Goal: Contribute content

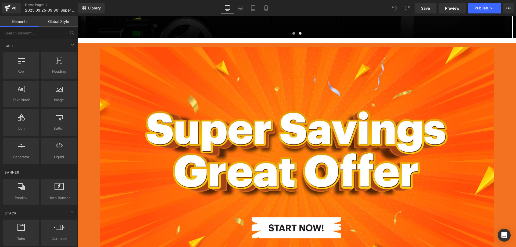
scroll to position [296, 0]
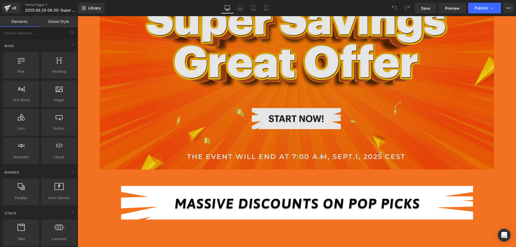
click at [188, 108] on img at bounding box center [297, 53] width 394 height 231
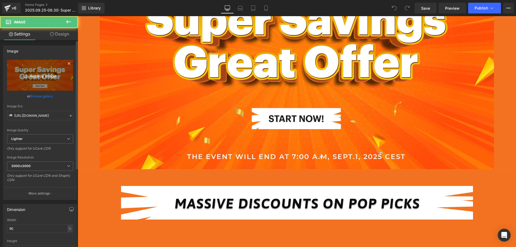
click at [17, 68] on link "Replace Image" at bounding box center [40, 75] width 66 height 31
type input "C:\fakepath\Artboard.jpg"
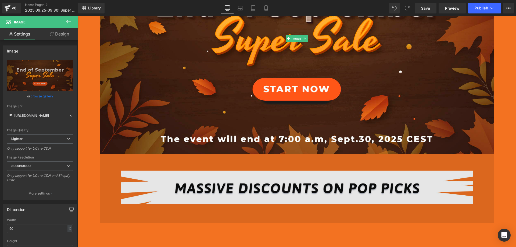
scroll to position [322, 0]
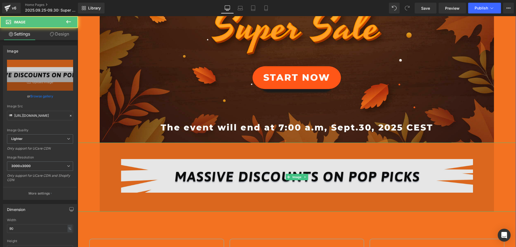
click at [151, 173] on img at bounding box center [297, 176] width 394 height 69
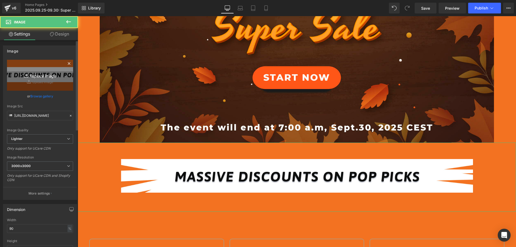
click at [28, 78] on icon "Replace Image" at bounding box center [40, 75] width 43 height 7
type input "C:\fakepath\1_18.jpg"
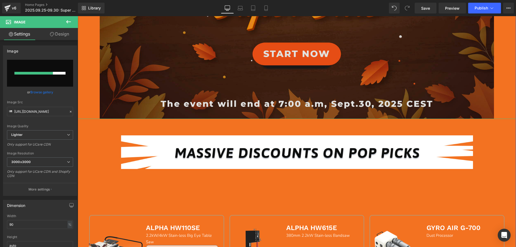
scroll to position [430, 0]
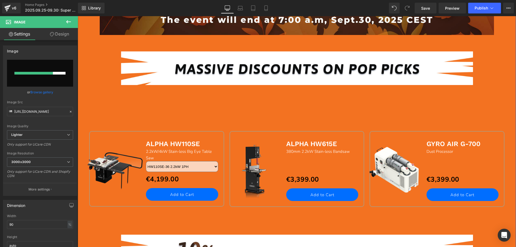
click at [80, 116] on div "Image Image Sale Off (P) Image ALPHA HW110SE Text Block 2.2kW/4kW Stain-less Bi…" at bounding box center [297, 223] width 438 height 839
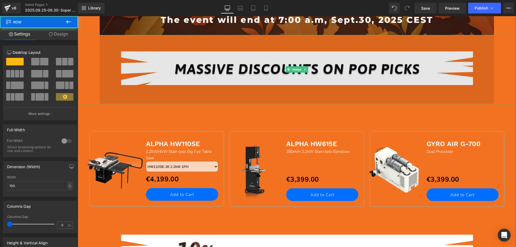
click at [164, 68] on img at bounding box center [297, 69] width 394 height 69
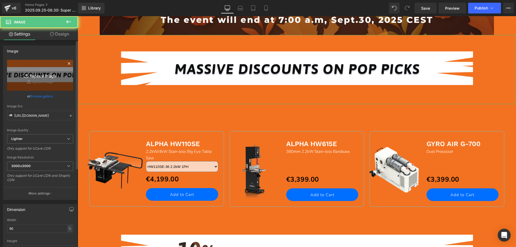
click at [46, 69] on link "Replace Image" at bounding box center [40, 75] width 66 height 31
type input "C:\fakepath\1_18.jpg"
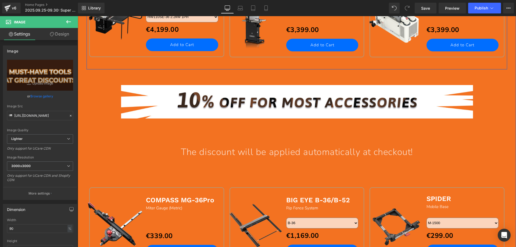
scroll to position [591, 0]
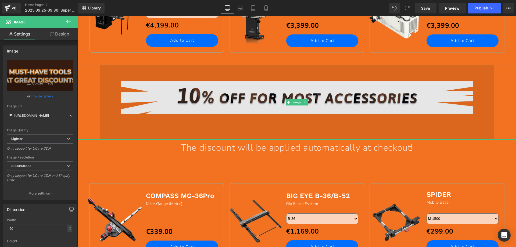
click at [221, 88] on img at bounding box center [297, 102] width 394 height 75
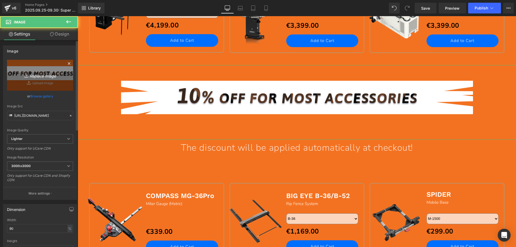
click at [31, 76] on icon "Replace Image" at bounding box center [40, 75] width 43 height 7
type input "C:\fakepath\1_20.jpg"
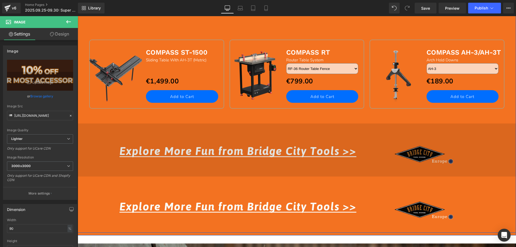
scroll to position [887, 0]
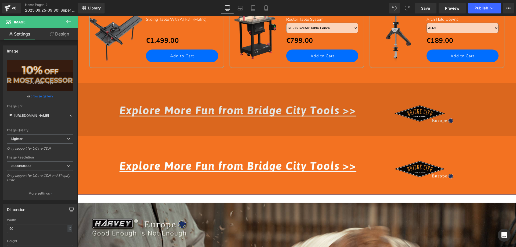
click at [216, 106] on img at bounding box center [297, 107] width 438 height 55
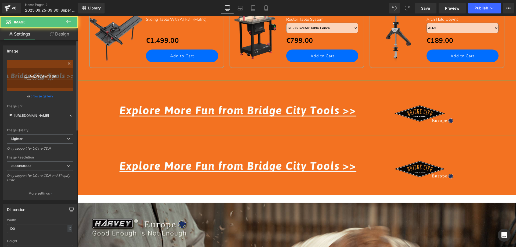
click at [43, 73] on icon "Replace Image" at bounding box center [40, 75] width 43 height 7
type input "C:\fakepath\1_19.jpg"
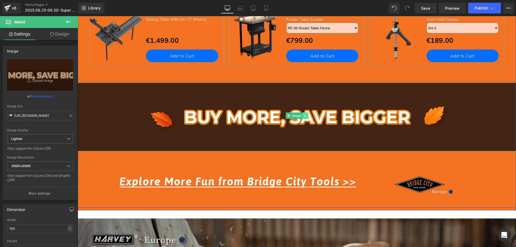
click at [304, 116] on icon at bounding box center [305, 115] width 3 height 3
click at [302, 116] on link at bounding box center [303, 115] width 6 height 6
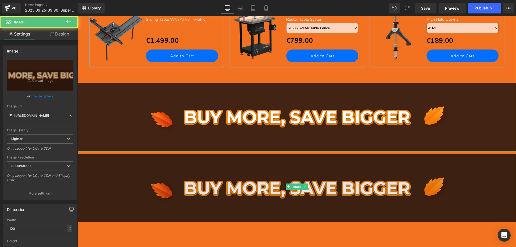
click at [228, 175] on img at bounding box center [297, 186] width 438 height 71
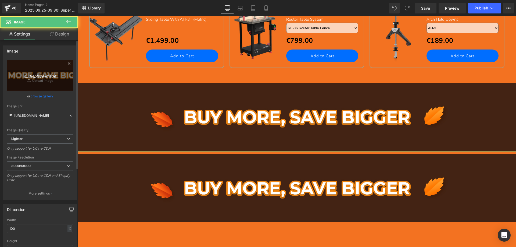
click at [36, 64] on link "Replace Image" at bounding box center [40, 75] width 66 height 31
type input "C:\fakepath\1_15.jpg"
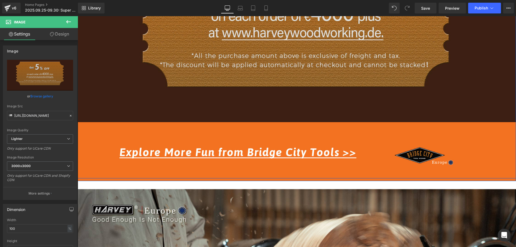
scroll to position [1128, 0]
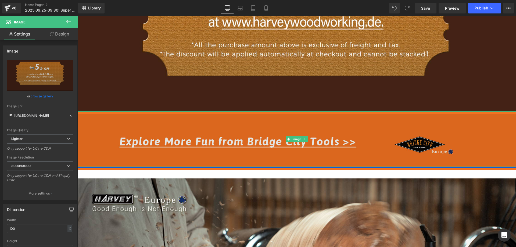
click at [196, 138] on img at bounding box center [297, 138] width 438 height 55
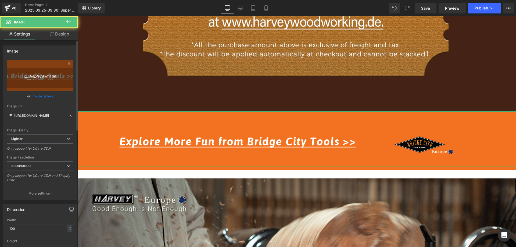
click at [34, 77] on icon "Replace Image" at bounding box center [40, 75] width 43 height 7
type input "C:\fakepath\1_11.jpg"
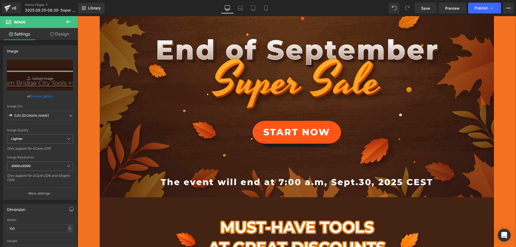
scroll to position [188, 0]
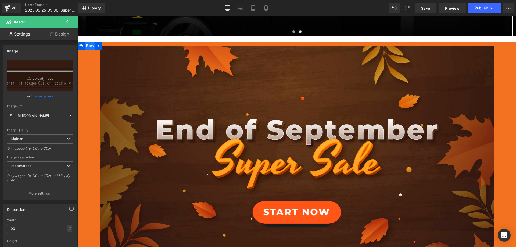
click at [87, 45] on span "Row" at bounding box center [90, 46] width 11 height 8
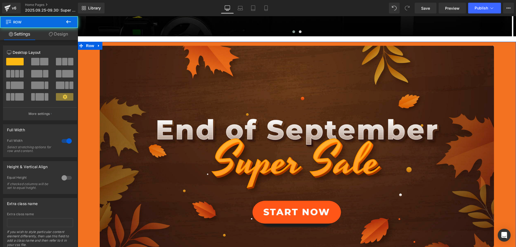
click at [69, 36] on link "Design" at bounding box center [58, 34] width 39 height 12
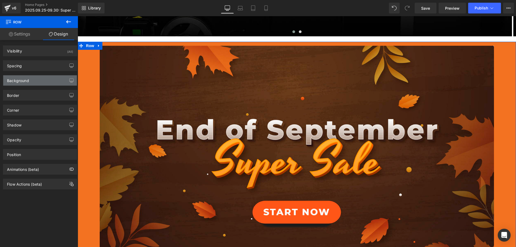
drag, startPoint x: 34, startPoint y: 80, endPoint x: 35, endPoint y: 89, distance: 9.5
click at [34, 80] on div "Background" at bounding box center [40, 80] width 74 height 10
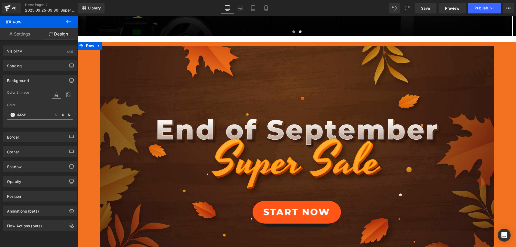
type input "432313"
drag, startPoint x: 38, startPoint y: 116, endPoint x: 10, endPoint y: 112, distance: 27.9
click at [10, 112] on div "432313" at bounding box center [30, 114] width 46 height 9
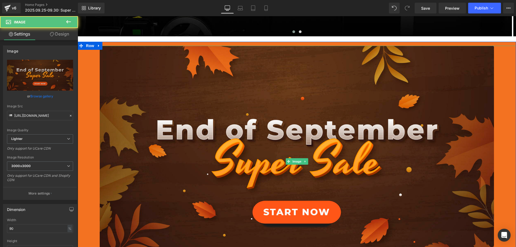
drag, startPoint x: 94, startPoint y: 79, endPoint x: 142, endPoint y: 80, distance: 48.4
click at [94, 79] on div at bounding box center [297, 161] width 438 height 231
click at [58, 35] on link "Design" at bounding box center [59, 34] width 39 height 12
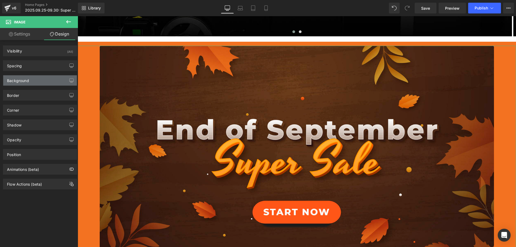
click at [24, 80] on div "Background" at bounding box center [18, 79] width 22 height 8
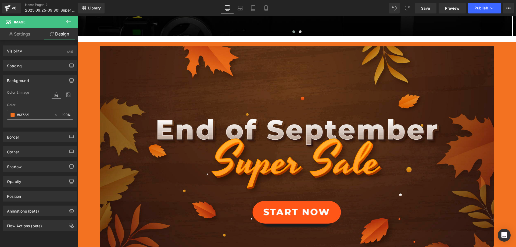
click at [32, 116] on input "#f37221" at bounding box center [34, 115] width 34 height 6
paste input "432313"
type input "432313"
click at [93, 66] on div at bounding box center [297, 161] width 438 height 231
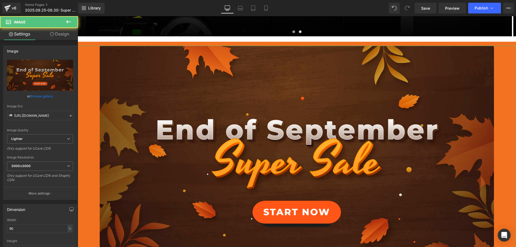
click at [63, 35] on link "Design" at bounding box center [59, 34] width 39 height 12
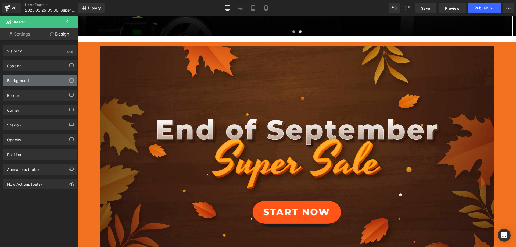
click at [32, 82] on div "Background" at bounding box center [40, 80] width 74 height 10
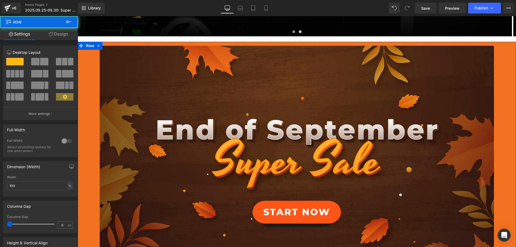
click at [62, 34] on link "Design" at bounding box center [58, 34] width 39 height 12
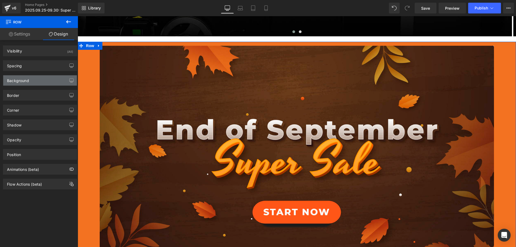
click at [19, 83] on div "Background" at bounding box center [40, 80] width 74 height 10
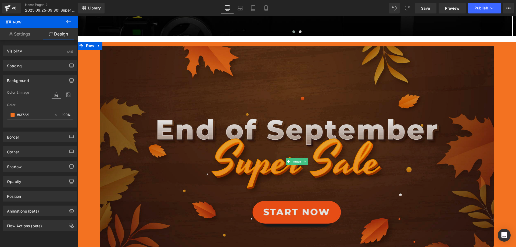
scroll to position [349, 0]
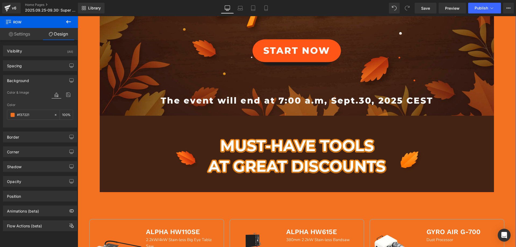
click at [89, 126] on div at bounding box center [297, 154] width 438 height 76
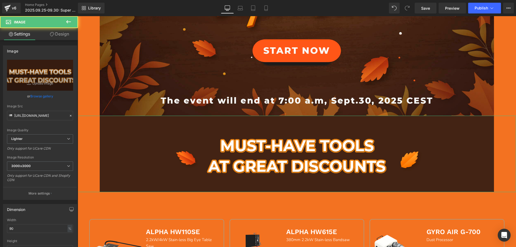
click at [63, 32] on link "Design" at bounding box center [59, 34] width 39 height 12
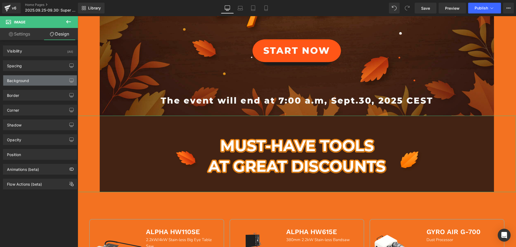
click at [30, 81] on div "Background" at bounding box center [40, 80] width 74 height 10
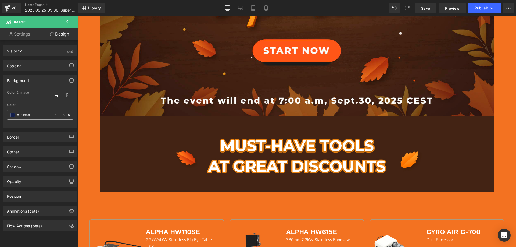
click at [31, 117] on input "text" at bounding box center [34, 115] width 34 height 6
paste input "432313"
type input "432313"
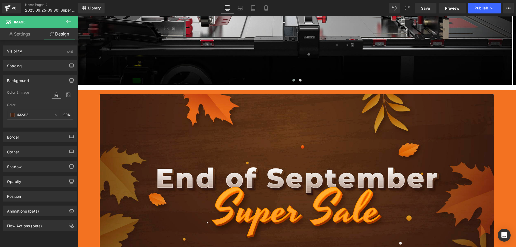
scroll to position [81, 0]
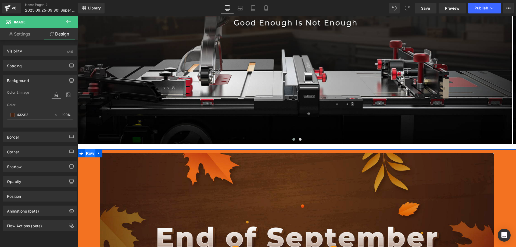
click at [86, 153] on span "Row" at bounding box center [90, 153] width 11 height 8
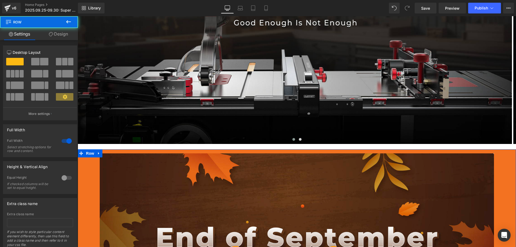
click at [58, 36] on link "Design" at bounding box center [58, 34] width 39 height 12
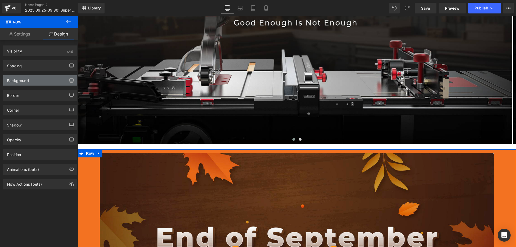
click at [30, 78] on div "Background" at bounding box center [40, 80] width 74 height 10
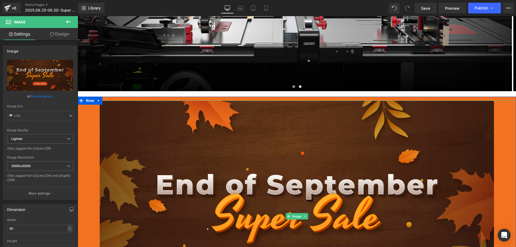
scroll to position [134, 0]
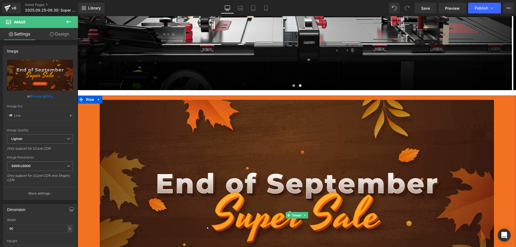
click at [91, 179] on div at bounding box center [297, 214] width 438 height 231
click at [57, 32] on link "Design" at bounding box center [59, 34] width 39 height 12
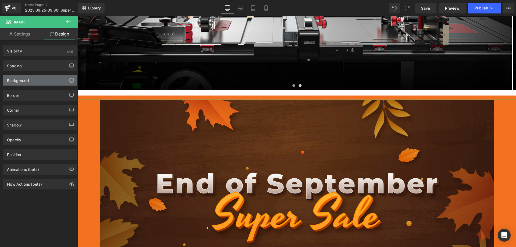
click at [27, 82] on div "Background" at bounding box center [18, 79] width 22 height 8
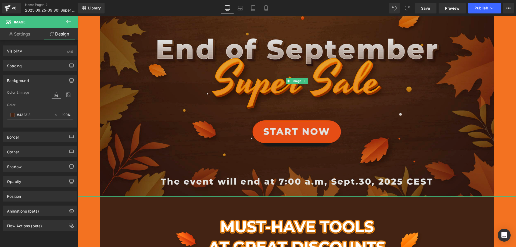
scroll to position [269, 0]
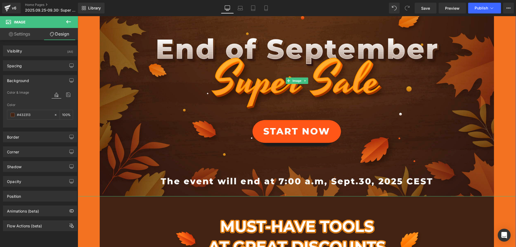
click at [499, 147] on div at bounding box center [297, 80] width 438 height 231
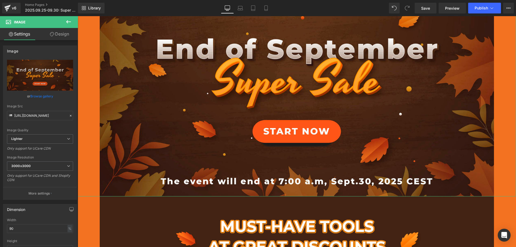
drag, startPoint x: 60, startPoint y: 34, endPoint x: 57, endPoint y: 38, distance: 4.5
click at [59, 35] on link "Design" at bounding box center [59, 34] width 39 height 12
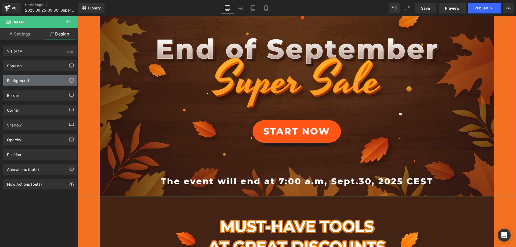
click at [24, 78] on div "Background" at bounding box center [18, 79] width 22 height 8
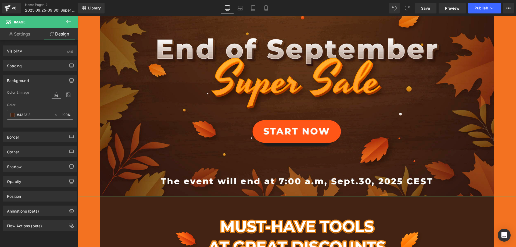
click at [32, 114] on input "#432313" at bounding box center [34, 115] width 34 height 6
paste input "text"
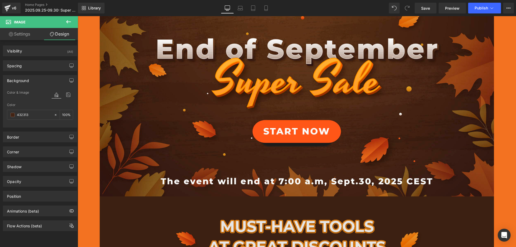
type input "432313"
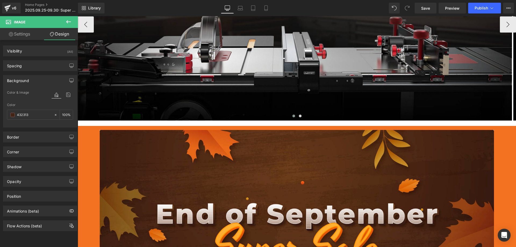
scroll to position [107, 0]
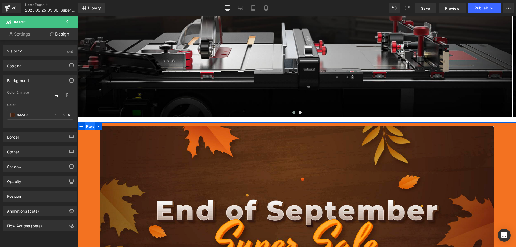
click at [87, 127] on span "Row" at bounding box center [90, 126] width 11 height 8
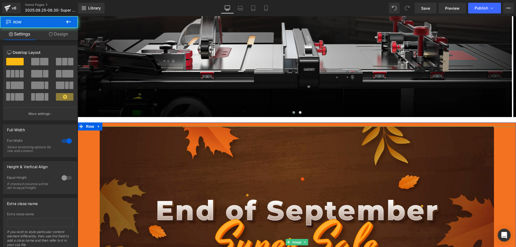
click at [84, 136] on div at bounding box center [297, 241] width 438 height 231
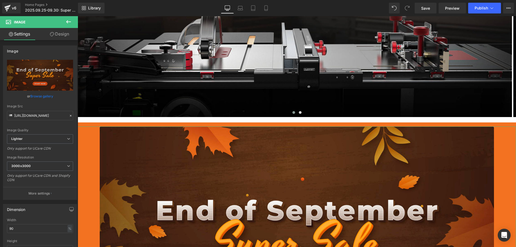
click at [60, 35] on link "Design" at bounding box center [59, 34] width 39 height 12
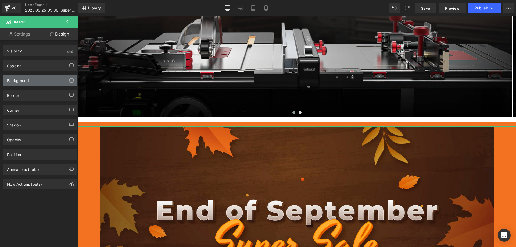
click at [27, 80] on div "Background" at bounding box center [18, 79] width 22 height 8
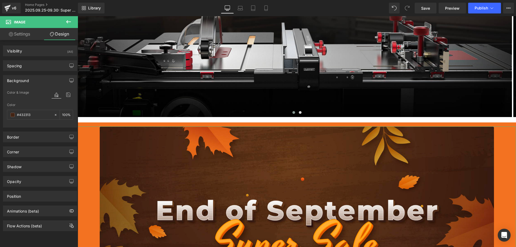
click at [27, 80] on div "Background" at bounding box center [18, 79] width 22 height 8
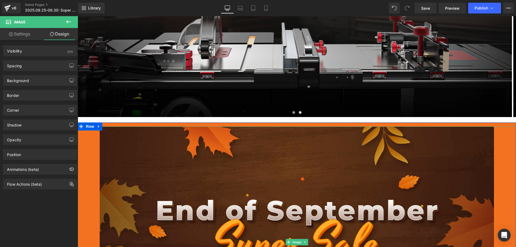
click at [97, 139] on div at bounding box center [297, 241] width 438 height 231
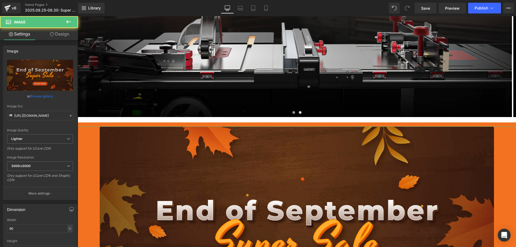
drag, startPoint x: 61, startPoint y: 33, endPoint x: 33, endPoint y: 70, distance: 46.0
click at [61, 34] on link "Design" at bounding box center [59, 34] width 39 height 12
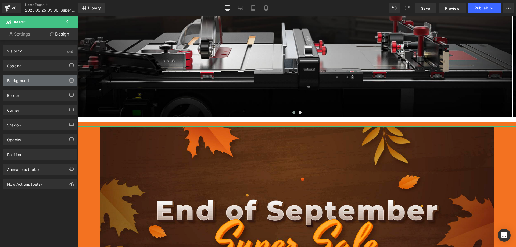
click at [27, 78] on div "Background" at bounding box center [18, 79] width 22 height 8
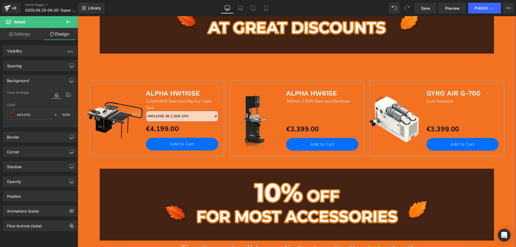
scroll to position [457, 0]
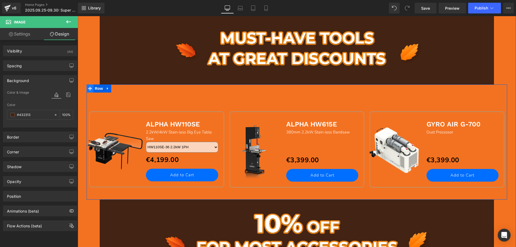
click at [91, 88] on span at bounding box center [90, 88] width 7 height 8
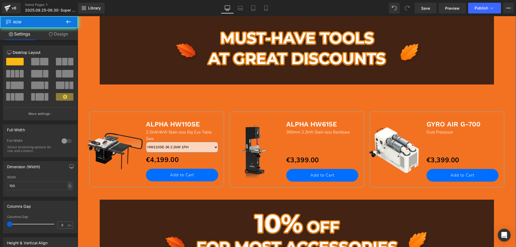
click at [65, 33] on link "Design" at bounding box center [58, 34] width 39 height 12
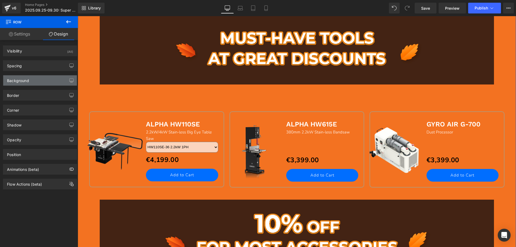
click at [26, 81] on div "Background" at bounding box center [18, 79] width 22 height 8
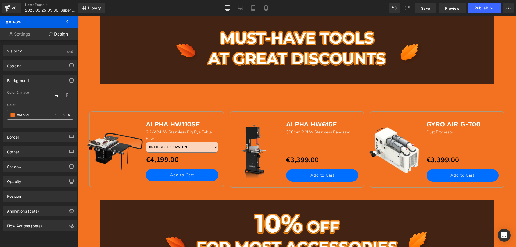
click at [32, 113] on input "#f37221" at bounding box center [34, 115] width 34 height 6
paste input "432313"
type input "432313"
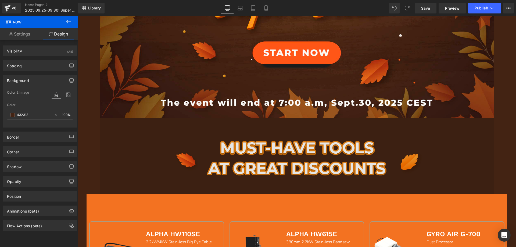
scroll to position [403, 0]
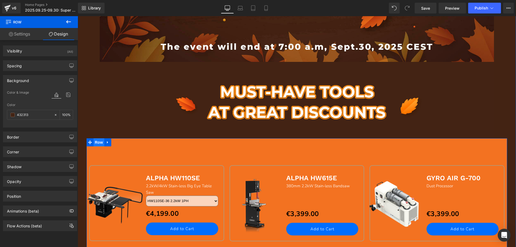
click at [95, 143] on span "Row" at bounding box center [99, 142] width 11 height 8
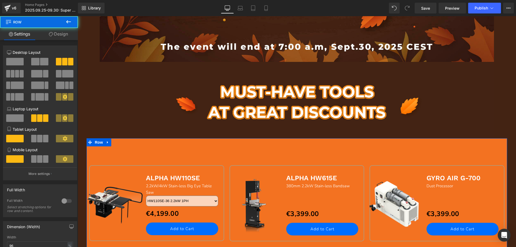
click at [61, 37] on link "Design" at bounding box center [58, 34] width 39 height 12
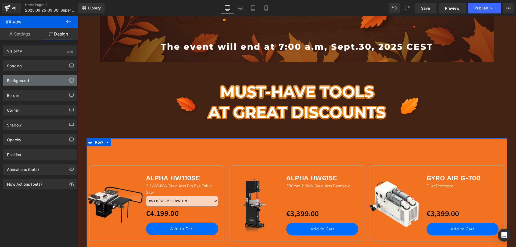
click at [21, 82] on div "Background" at bounding box center [18, 79] width 22 height 8
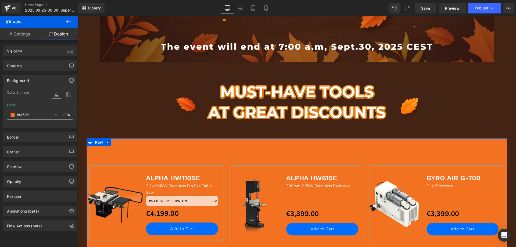
click at [33, 113] on input "text" at bounding box center [34, 115] width 34 height 6
paste input "432313"
type input "432313"
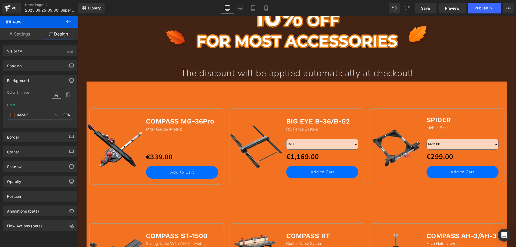
scroll to position [672, 0]
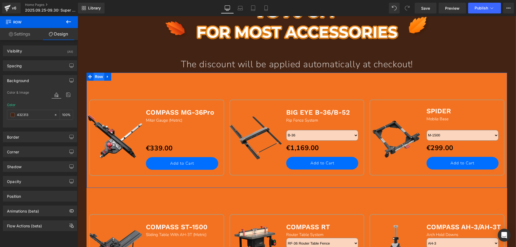
click at [95, 78] on span "Row" at bounding box center [99, 77] width 11 height 8
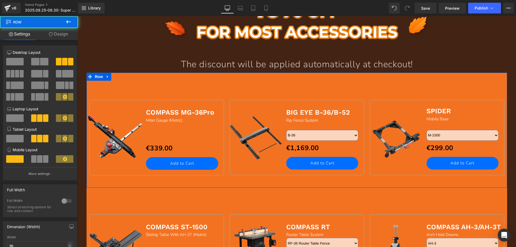
drag, startPoint x: 61, startPoint y: 33, endPoint x: 37, endPoint y: 80, distance: 53.1
click at [60, 33] on link "Design" at bounding box center [58, 34] width 39 height 12
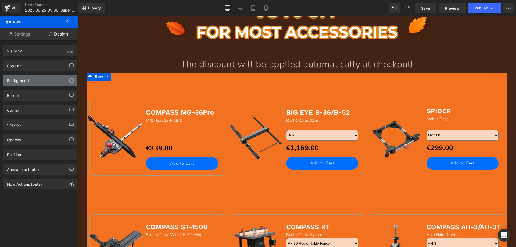
click at [25, 81] on div "Background" at bounding box center [18, 79] width 22 height 8
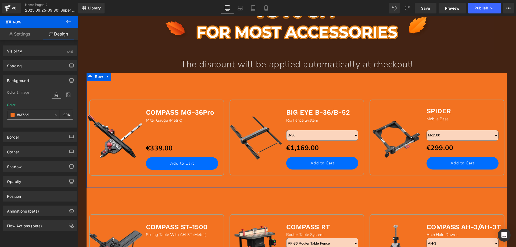
click at [34, 115] on input "text" at bounding box center [34, 115] width 34 height 6
paste input "432313"
type input "432313"
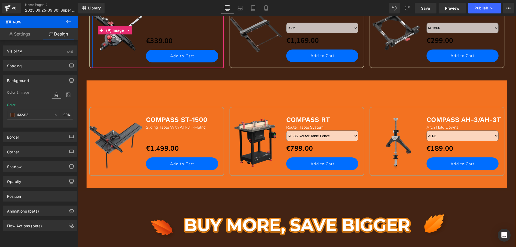
scroll to position [779, 0]
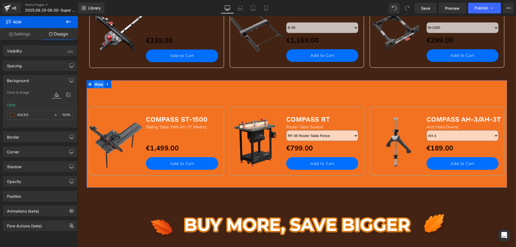
click at [96, 82] on span "Row" at bounding box center [99, 84] width 11 height 8
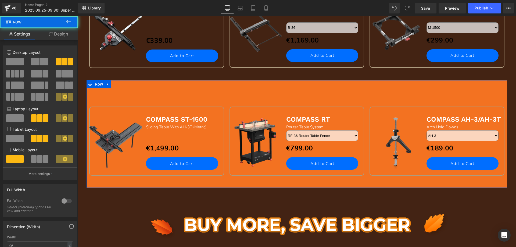
click at [64, 33] on link "Design" at bounding box center [58, 34] width 39 height 12
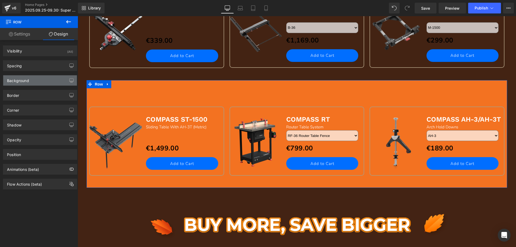
click at [27, 83] on div "Background" at bounding box center [40, 80] width 74 height 10
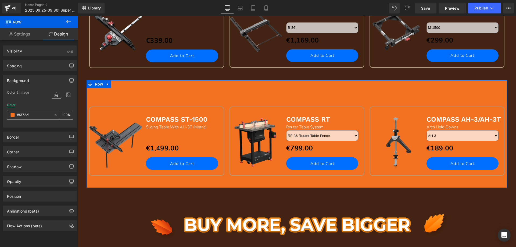
click at [33, 113] on input "#f37221" at bounding box center [34, 115] width 34 height 6
paste input "432313"
type input "432313"
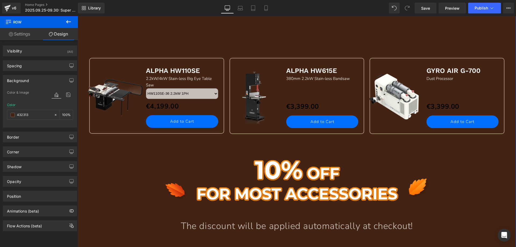
scroll to position [510, 0]
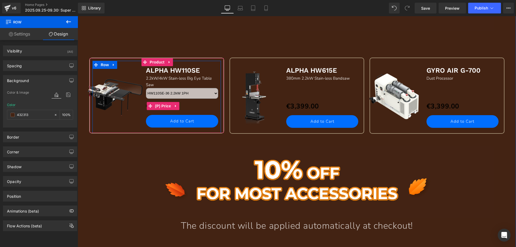
click at [164, 105] on div "€4,199.00 €4,199.00 (P) Price" at bounding box center [183, 106] width 75 height 12
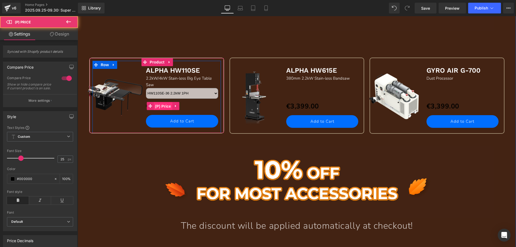
click at [165, 106] on span "(P) Price" at bounding box center [163, 106] width 19 height 8
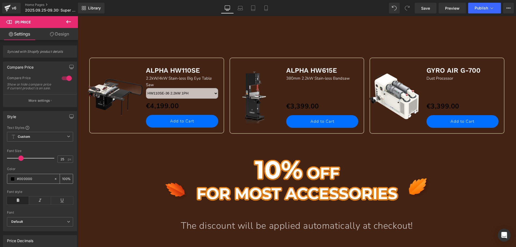
click at [11, 181] on span at bounding box center [12, 179] width 4 height 4
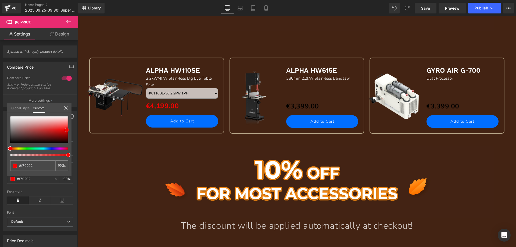
drag, startPoint x: 10, startPoint y: 143, endPoint x: 67, endPoint y: 130, distance: 58.2
click at [67, 130] on span at bounding box center [67, 130] width 4 height 4
click at [34, 166] on input "#000000" at bounding box center [33, 166] width 28 height 6
drag, startPoint x: 36, startPoint y: 165, endPoint x: 3, endPoint y: 164, distance: 32.8
click at [3, 165] on div "Style Text Styles Custom Custom Setup Global Style Custom Setup Global Style 25…" at bounding box center [40, 169] width 80 height 124
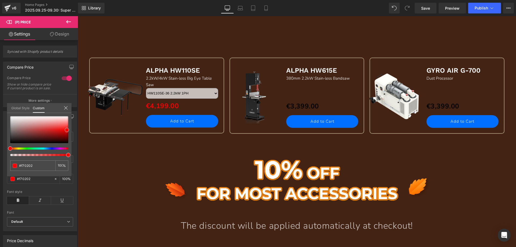
type input "#f70202"
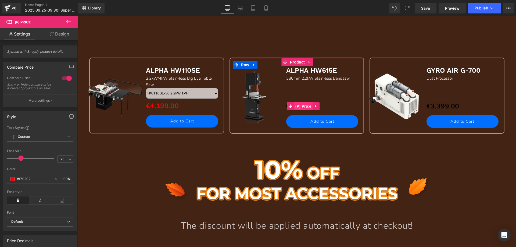
click at [302, 106] on span "(P) Price" at bounding box center [303, 106] width 19 height 8
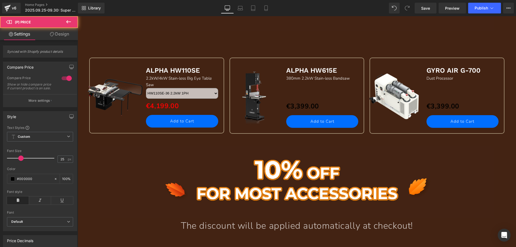
drag, startPoint x: 34, startPoint y: 182, endPoint x: -9, endPoint y: 181, distance: 43.3
click at [0, 181] on html "(P) Price You are previewing how the will restyle your page. You can not edit E…" at bounding box center [258, 123] width 516 height 247
paste input "f70202"
type input "#f70202"
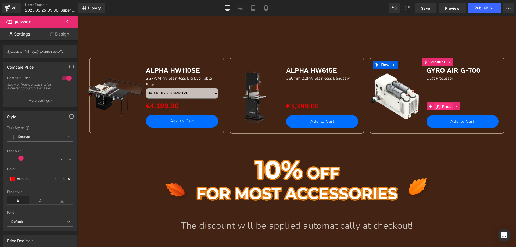
click at [444, 107] on span "(P) Price" at bounding box center [443, 106] width 19 height 8
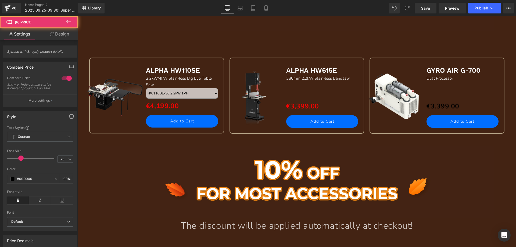
drag, startPoint x: 34, startPoint y: 181, endPoint x: -6, endPoint y: 180, distance: 39.8
click at [0, 180] on html "(P) Price You are previewing how the will restyle your page. You can not edit E…" at bounding box center [258, 123] width 516 height 247
paste input "f70202"
type input "#f70202"
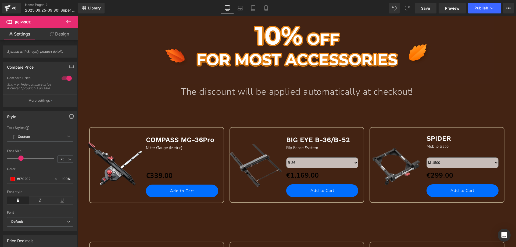
scroll to position [645, 0]
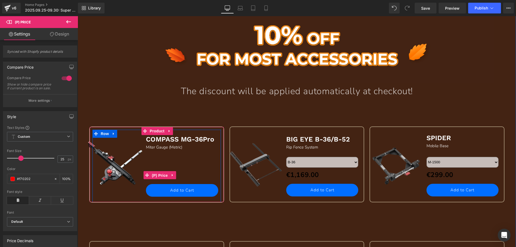
drag, startPoint x: 157, startPoint y: 175, endPoint x: 100, endPoint y: 175, distance: 56.7
click at [157, 175] on span "(P) Price" at bounding box center [159, 175] width 19 height 8
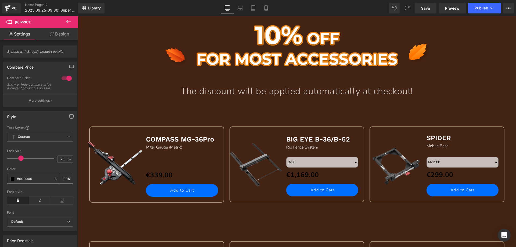
drag, startPoint x: 33, startPoint y: 182, endPoint x: 24, endPoint y: 181, distance: 9.2
click at [0, 181] on html "(P) Price You are previewing how the will restyle your page. You can not edit E…" at bounding box center [258, 123] width 516 height 247
paste input "f70202"
type input "#f70202"
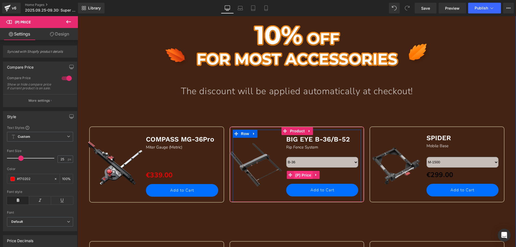
click at [302, 175] on span "(P) Price" at bounding box center [303, 175] width 19 height 8
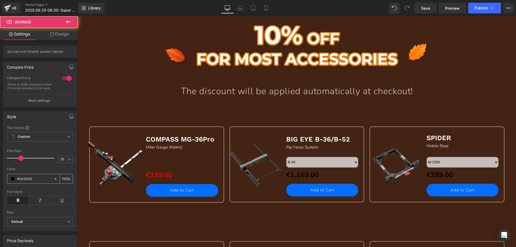
drag, startPoint x: 38, startPoint y: 179, endPoint x: 34, endPoint y: 179, distance: 4.6
click at [34, 179] on input "#000000" at bounding box center [34, 179] width 34 height 6
drag, startPoint x: 39, startPoint y: 182, endPoint x: 5, endPoint y: 181, distance: 33.9
click at [5, 181] on div "Text Styles Custom Custom Setup Global Style Custom Setup Global Style 25px Fon…" at bounding box center [40, 177] width 74 height 105
paste input "f70202"
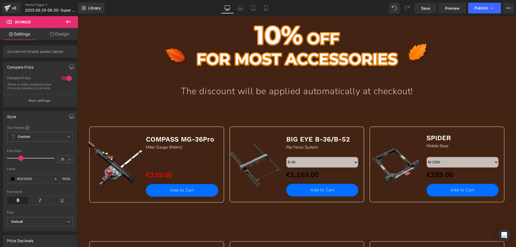
type input "#f70202"
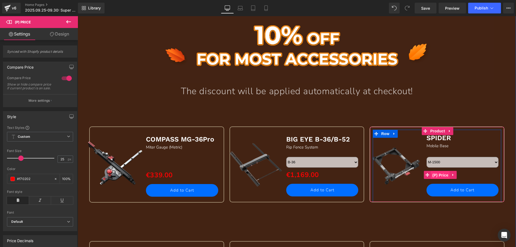
click at [442, 175] on span "(P) Price" at bounding box center [440, 175] width 19 height 8
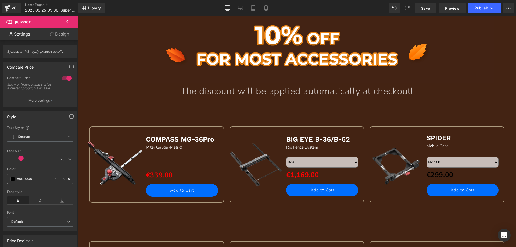
drag, startPoint x: 34, startPoint y: 183, endPoint x: 33, endPoint y: 179, distance: 4.8
click at [0, 182] on html "(P) Price You are previewing how the will restyle your page. You can not edit E…" at bounding box center [258, 123] width 516 height 247
paste input "f70202"
type input "#f70202"
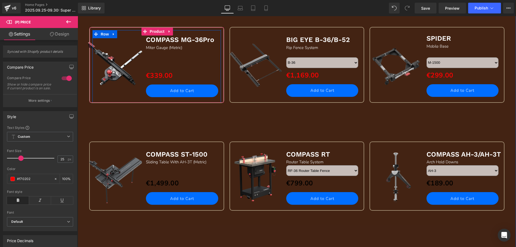
scroll to position [752, 0]
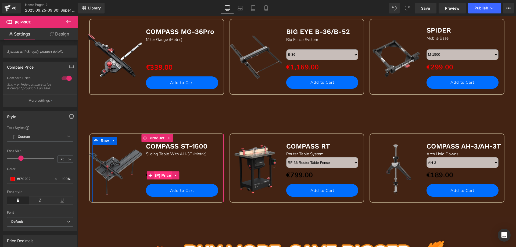
click at [161, 174] on span "(P) Price" at bounding box center [163, 175] width 19 height 8
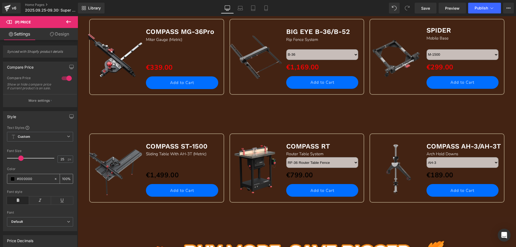
click at [0, 182] on html "(P) Price You are previewing how the will restyle your page. You can not edit E…" at bounding box center [258, 123] width 516 height 247
paste input "f70202"
type input "#f70202"
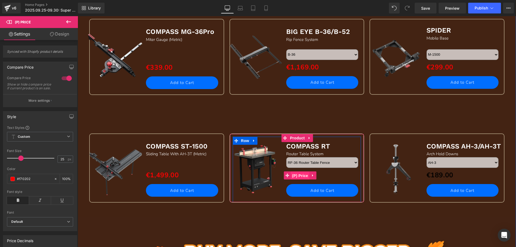
click at [300, 174] on span "(P) Price" at bounding box center [300, 175] width 19 height 8
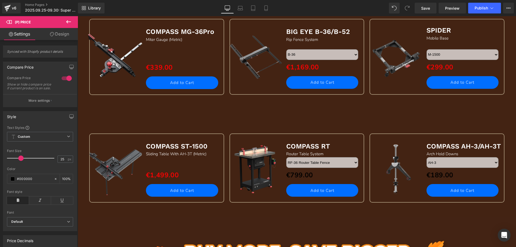
drag, startPoint x: 38, startPoint y: 184, endPoint x: -8, endPoint y: 181, distance: 46.0
click at [0, 181] on html "(P) Price You are previewing how the will restyle your page. You can not edit E…" at bounding box center [258, 123] width 516 height 247
paste input "f70202"
type input "#f70202"
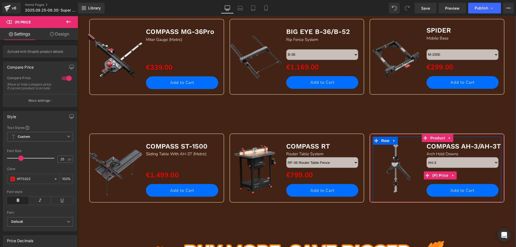
drag, startPoint x: 441, startPoint y: 177, endPoint x: 248, endPoint y: 176, distance: 193.2
click at [440, 177] on span "(P) Price" at bounding box center [440, 175] width 19 height 8
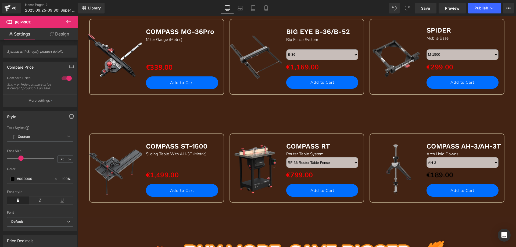
drag, startPoint x: 37, startPoint y: 184, endPoint x: 7, endPoint y: 180, distance: 30.1
click at [0, 180] on html "(P) Price You are previewing how the will restyle your page. You can not edit E…" at bounding box center [258, 123] width 516 height 247
paste input "f70202"
type input "#f70202"
click at [68, 24] on icon at bounding box center [68, 22] width 6 height 6
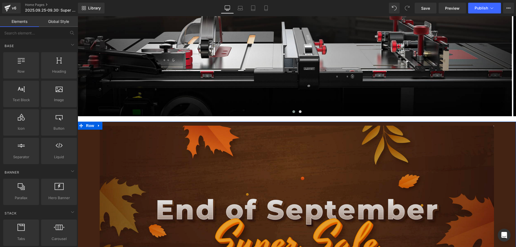
scroll to position [81, 0]
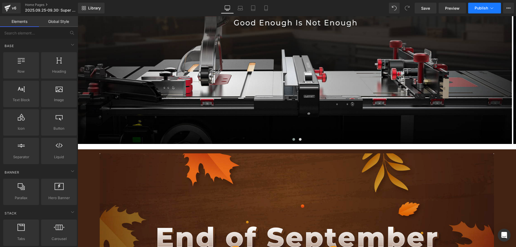
click at [478, 6] on span "Publish" at bounding box center [480, 8] width 13 height 4
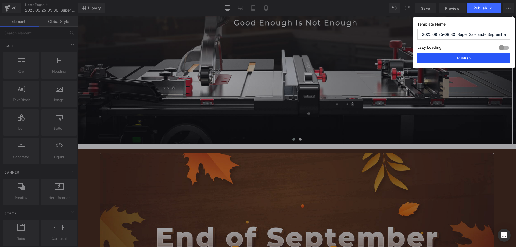
click at [462, 57] on button "Publish" at bounding box center [463, 58] width 93 height 11
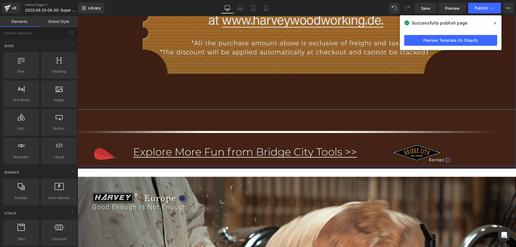
scroll to position [1155, 0]
